Goal: Find specific fact: Find specific fact

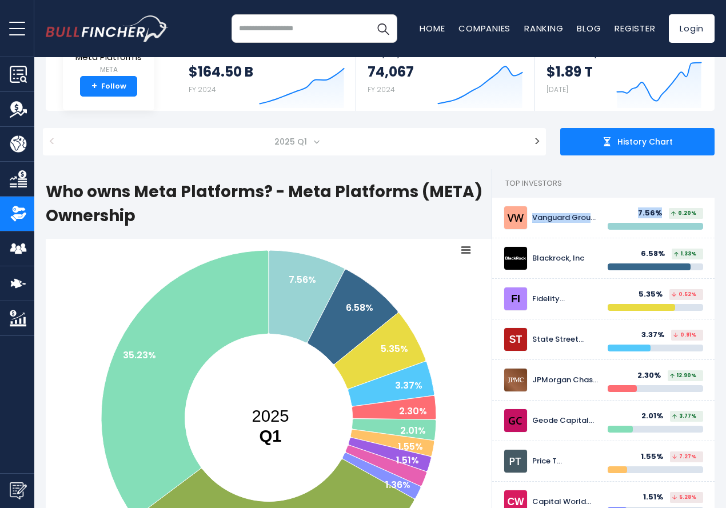
drag, startPoint x: 522, startPoint y: 220, endPoint x: 630, endPoint y: 209, distance: 109.1
click at [660, 213] on div "Vanguard Group Inc 7.56% 0.20%" at bounding box center [603, 218] width 199 height 24
copy div "Vanguard Group Inc 7.56%"
drag, startPoint x: 657, startPoint y: 251, endPoint x: 521, endPoint y: 258, distance: 135.7
click at [521, 258] on div "Blackrock, Inc 6.58% 1.33%" at bounding box center [603, 258] width 199 height 24
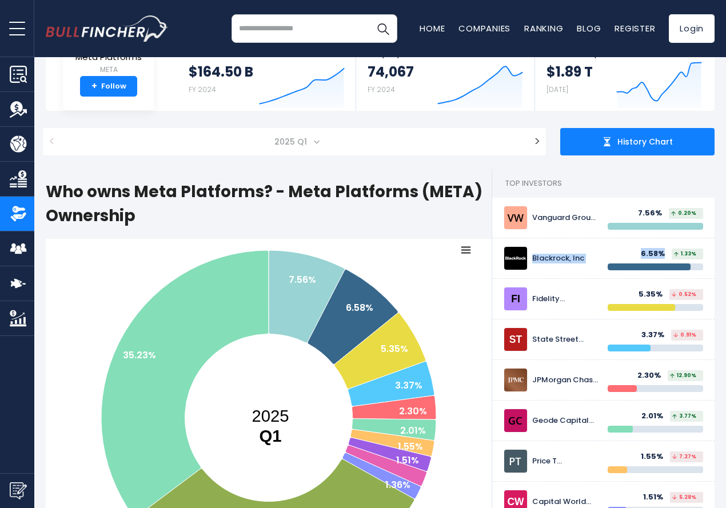
drag, startPoint x: 526, startPoint y: 257, endPoint x: 532, endPoint y: 257, distance: 6.3
copy div "Blackrock, Inc 6.58%"
drag, startPoint x: 655, startPoint y: 297, endPoint x: 569, endPoint y: 286, distance: 86.4
click at [572, 286] on div "Fidelity Investments (FMR) 5.35% 0.52%" at bounding box center [603, 299] width 222 height 41
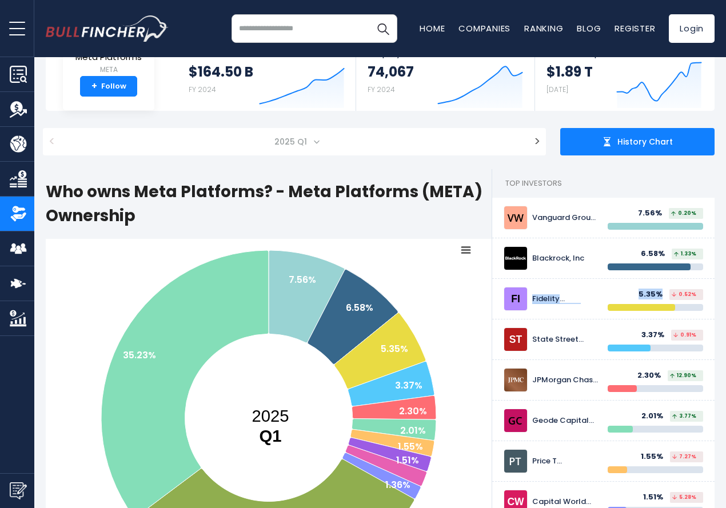
drag, startPoint x: 522, startPoint y: 298, endPoint x: 656, endPoint y: 293, distance: 133.9
click at [656, 293] on div "Fidelity Investments (FMR) 5.35% 0.52%" at bounding box center [603, 299] width 199 height 24
copy div "Fidelity Investments (FMR) 5.35%"
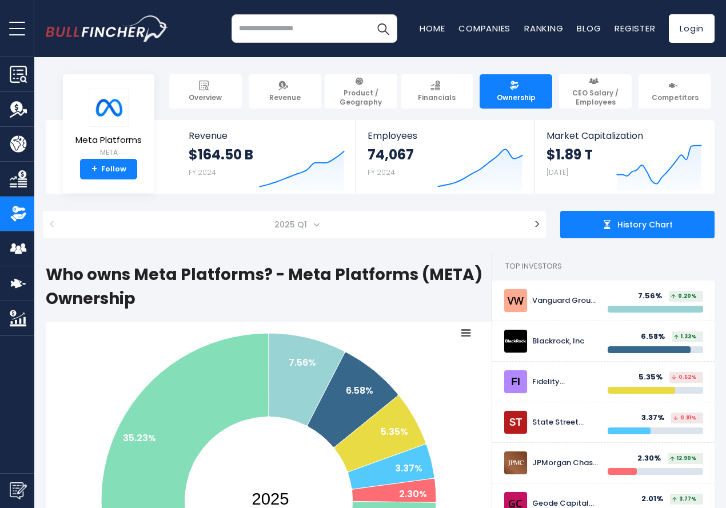
click at [449, 223] on span "2025 Q1" at bounding box center [295, 224] width 456 height 27
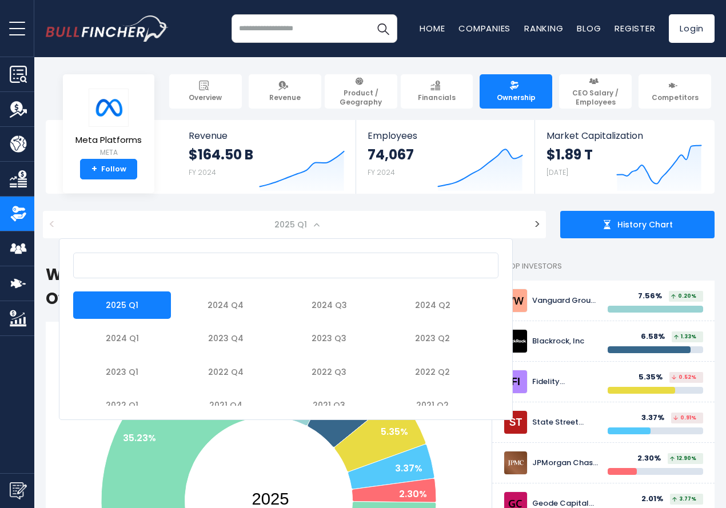
click at [303, 222] on span "2025 Q1" at bounding box center [292, 225] width 44 height 16
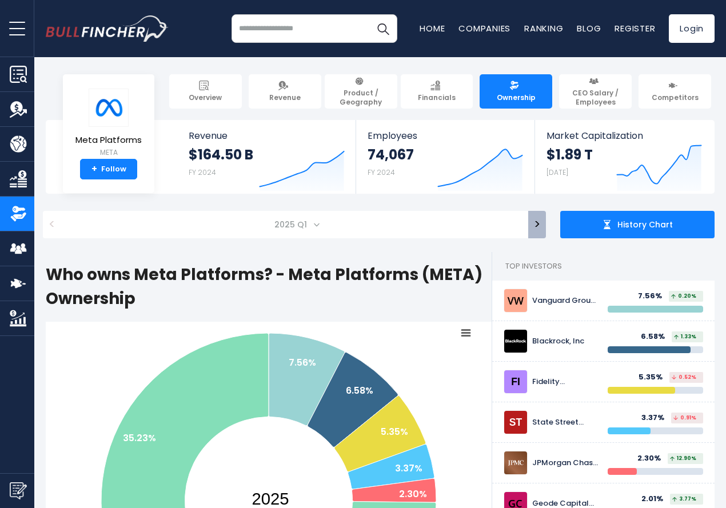
click at [528, 226] on button ">" at bounding box center [537, 224] width 18 height 27
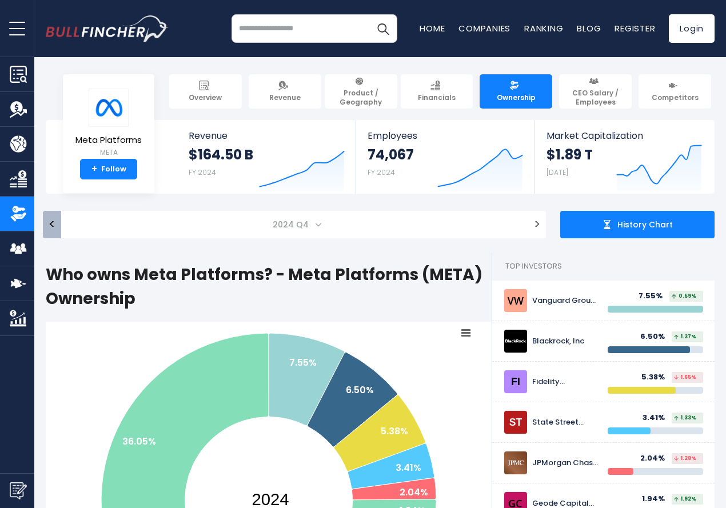
click at [44, 218] on button "<" at bounding box center [52, 224] width 18 height 27
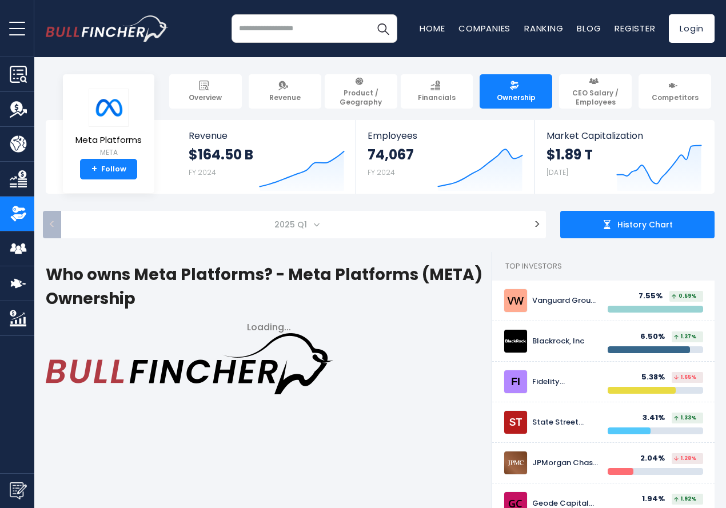
select select "*******"
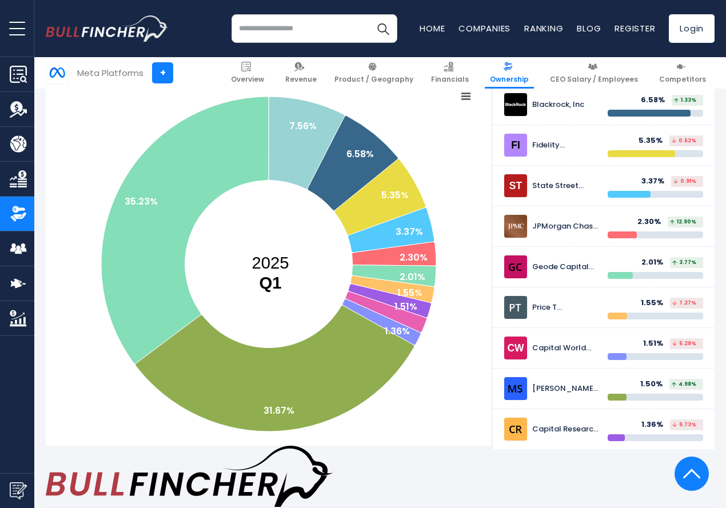
scroll to position [57, 0]
